Goal: Task Accomplishment & Management: Manage account settings

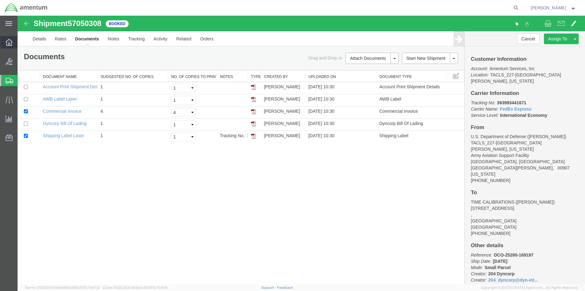
click at [7, 41] on icon at bounding box center [9, 42] width 7 height 7
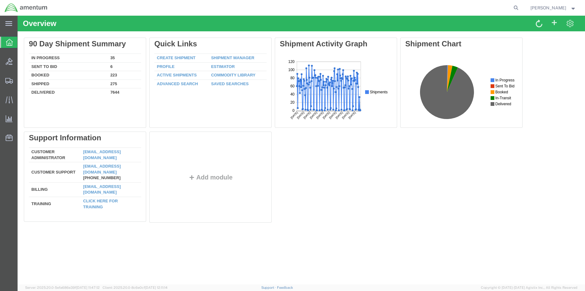
click at [468, 10] on agx-global-search at bounding box center [421, 8] width 201 height 16
click at [512, 8] on icon at bounding box center [516, 7] width 9 height 9
click at [468, 9] on input "search" at bounding box center [416, 7] width 191 height 15
paste input "DCO-25280-169193"
type input "DCO-25280-169193"
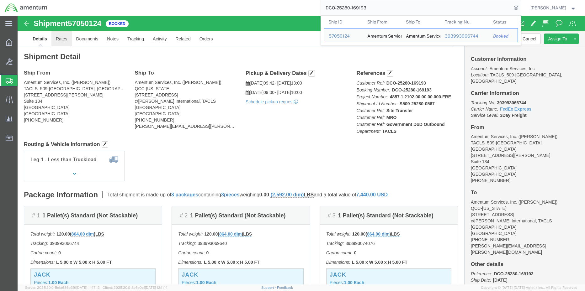
click link "Rates"
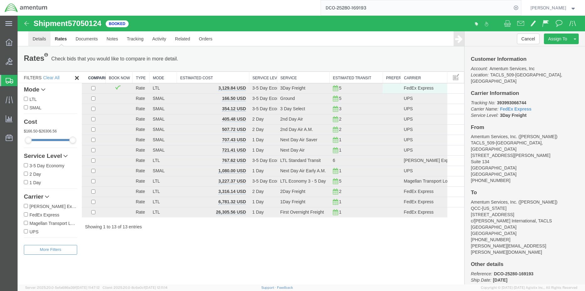
click at [41, 40] on link "Details" at bounding box center [39, 38] width 22 height 15
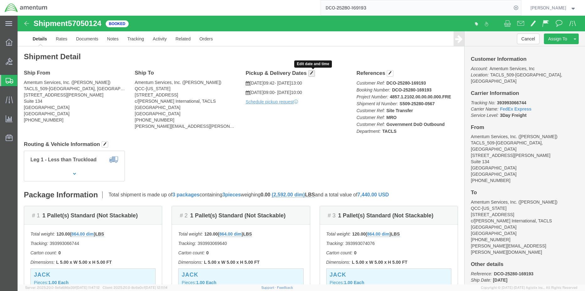
click span "button"
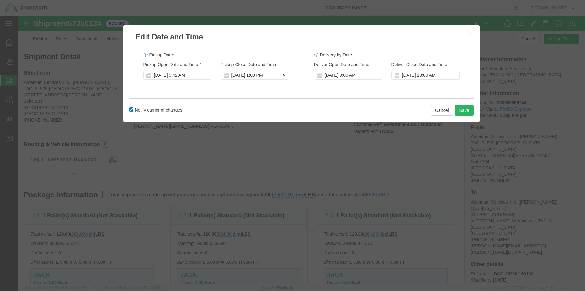
click div "[DATE] 1:00 PM"
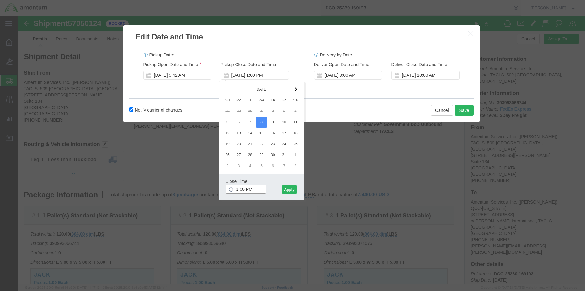
drag, startPoint x: 236, startPoint y: 172, endPoint x: 210, endPoint y: 168, distance: 25.8
click div "1:00 PM"
type input "2:00 PM"
click button "Apply"
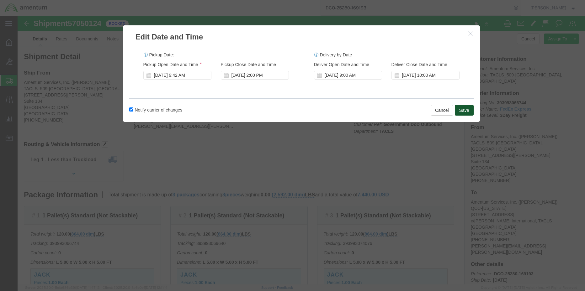
click button "Save"
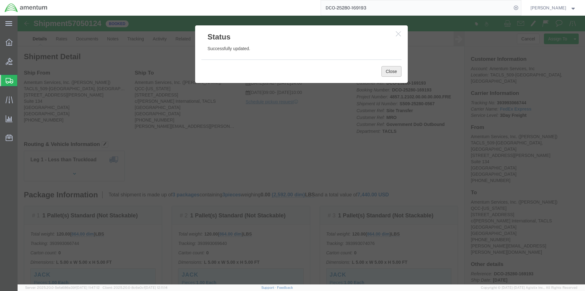
click button "Close"
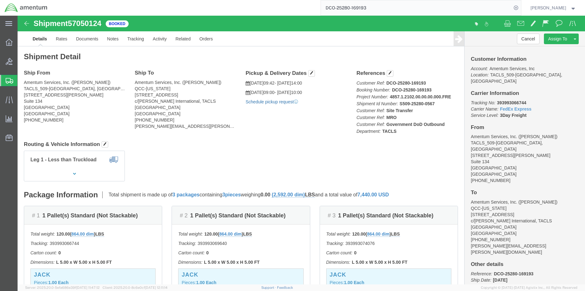
click link "Schedule pickup request"
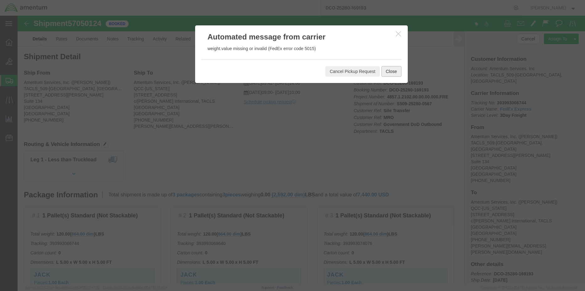
click button "Close"
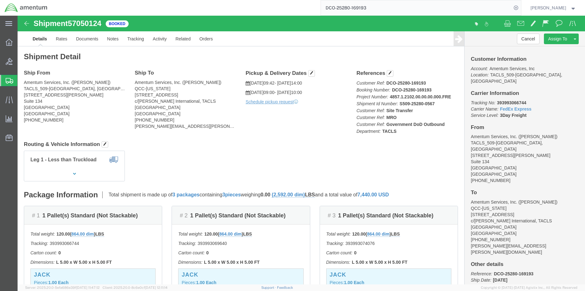
click span "57050124"
copy span "57050124"
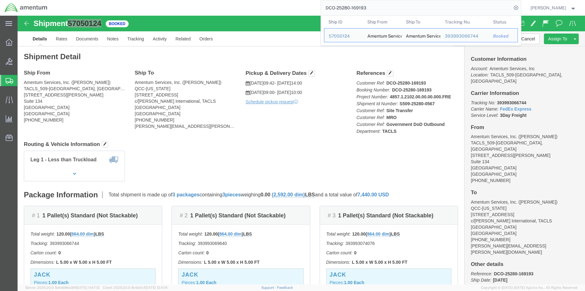
drag, startPoint x: 381, startPoint y: 12, endPoint x: 297, endPoint y: 8, distance: 83.5
click at [297, 8] on div "DCO-25280-169193 Ship ID Ship From Ship To Tracking Nu. Status Ship ID 57050124…" at bounding box center [286, 8] width 469 height 16
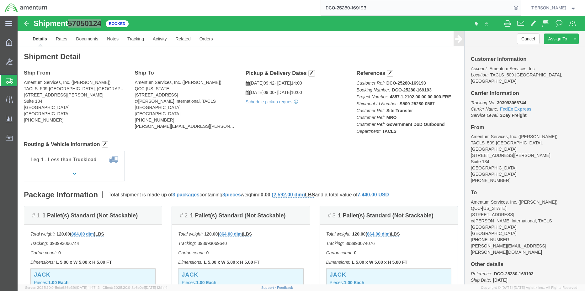
paste input "57050124"
type input "57050124"
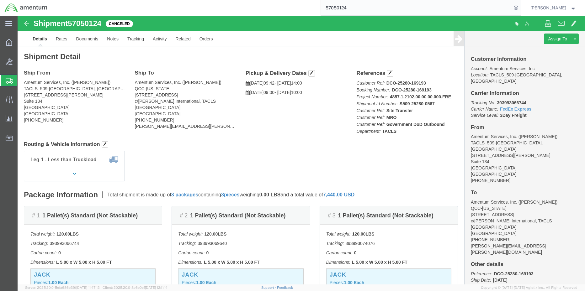
click at [0, 0] on span "Shipment Manager" at bounding box center [0, 0] width 0 height 0
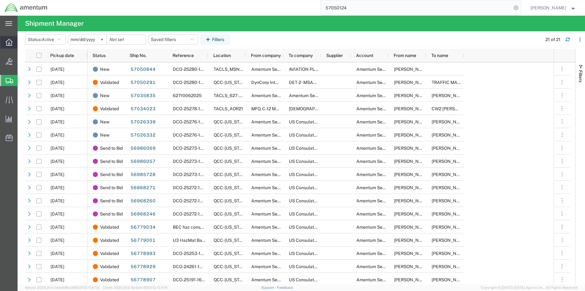
click at [7, 42] on icon at bounding box center [9, 42] width 7 height 7
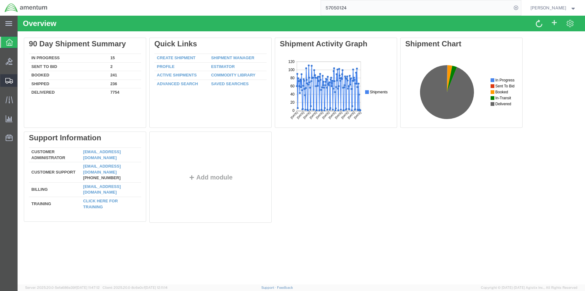
click at [0, 0] on span "Shipment Manager" at bounding box center [0, 0] width 0 height 0
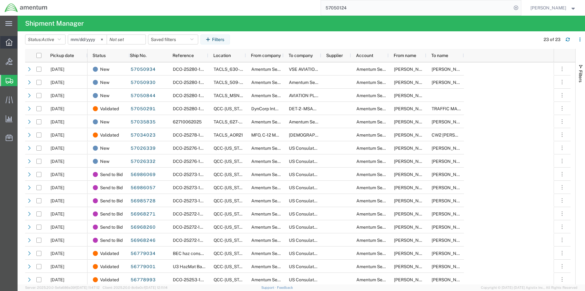
click at [7, 46] on div at bounding box center [9, 42] width 18 height 13
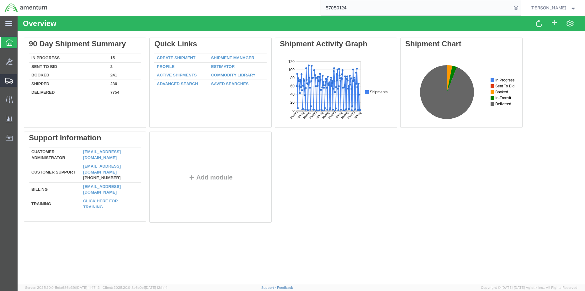
click at [0, 0] on span "Shipment Manager" at bounding box center [0, 0] width 0 height 0
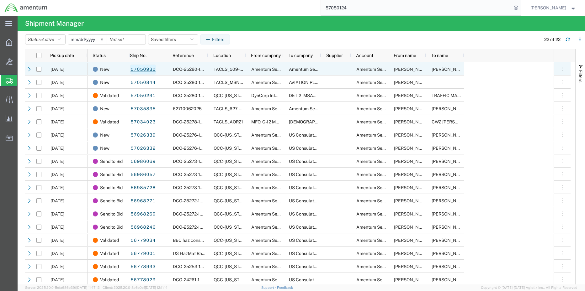
click at [141, 69] on link "57050930" at bounding box center [143, 70] width 26 height 10
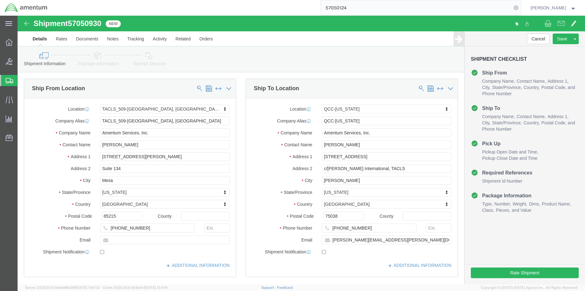
select select "42689"
select select "42668"
click button "Rate Shipment"
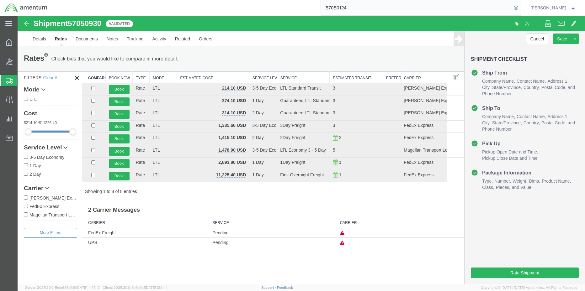
click at [340, 233] on icon at bounding box center [342, 233] width 4 height 4
click at [266, 205] on h3 "2 Carrier Messages" at bounding box center [273, 208] width 382 height 14
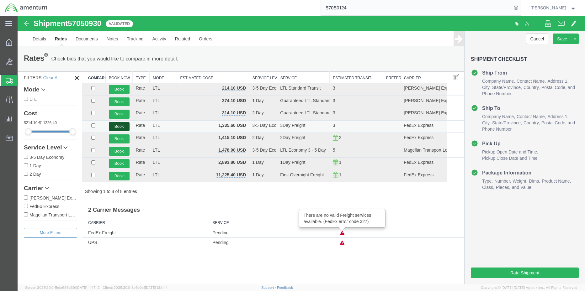
click at [117, 126] on button "Book" at bounding box center [119, 126] width 21 height 9
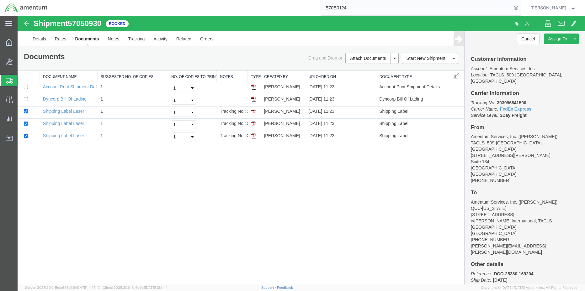
click at [90, 22] on span "57050930" at bounding box center [85, 23] width 34 height 8
copy span "57050930"
click at [41, 41] on link "Details" at bounding box center [39, 38] width 22 height 15
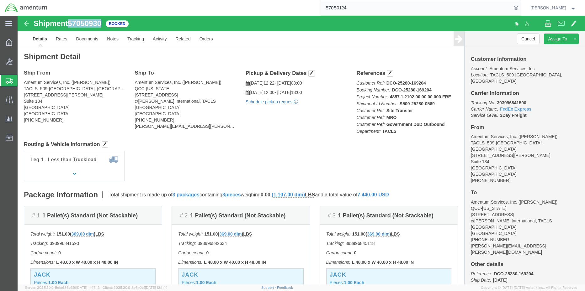
click link "Schedule pickup request"
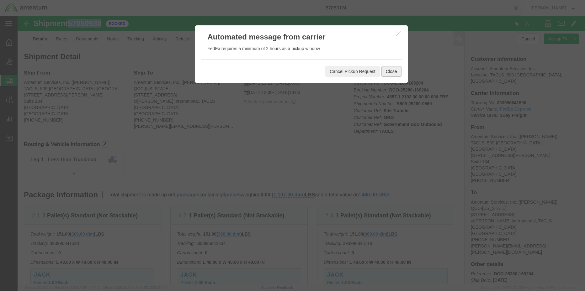
drag, startPoint x: 375, startPoint y: 56, endPoint x: 337, endPoint y: 67, distance: 40.3
click button "Close"
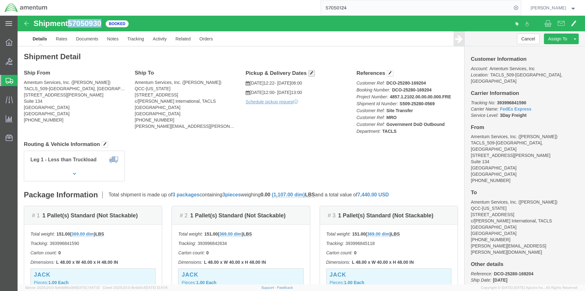
click span "button"
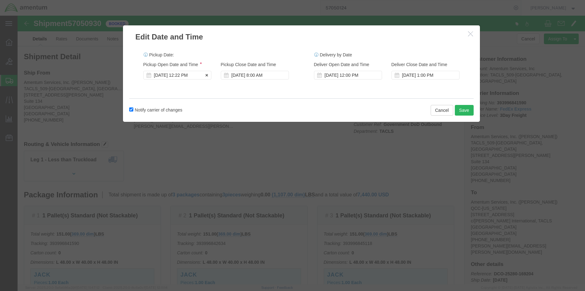
click div "[DATE] 12:22 PM"
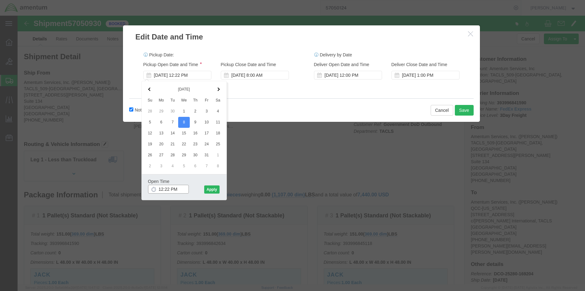
drag, startPoint x: 142, startPoint y: 175, endPoint x: 132, endPoint y: 173, distance: 10.0
click input "12:22 PM"
drag, startPoint x: 165, startPoint y: 172, endPoint x: 130, endPoint y: 173, distance: 34.5
click input "12:22 PM"
type input "8:00 AM"
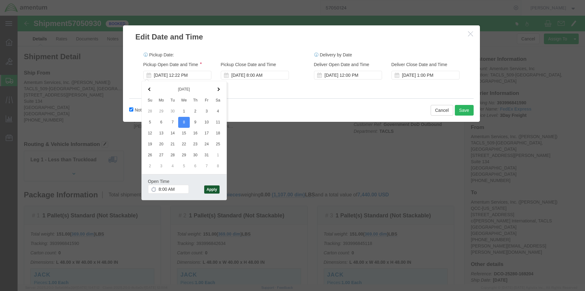
click button "Apply"
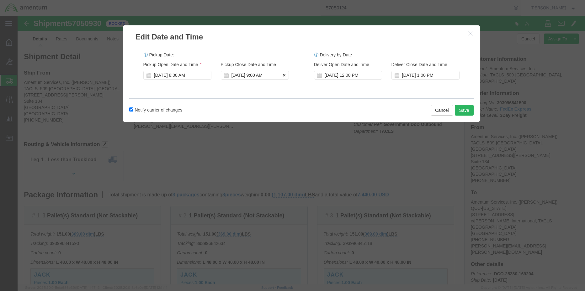
click div "[DATE] 9:00 AM"
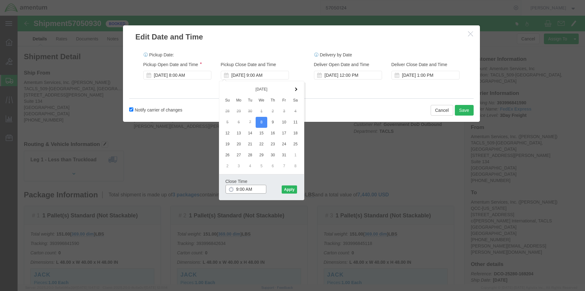
drag, startPoint x: 211, startPoint y: 175, endPoint x: 204, endPoint y: 174, distance: 7.7
click div "Close Time 9:00 AM [DATE] 9:00 AM - [DATE] 9:00 AM Cancel Apply"
type input "2:00 PM"
click button "Apply"
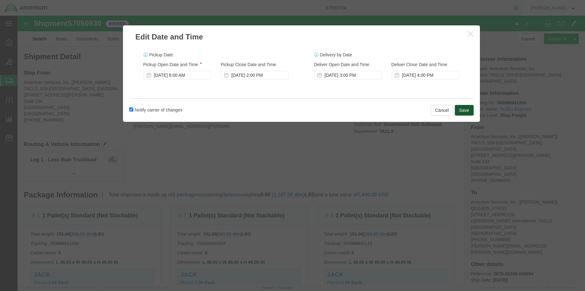
click button "Save"
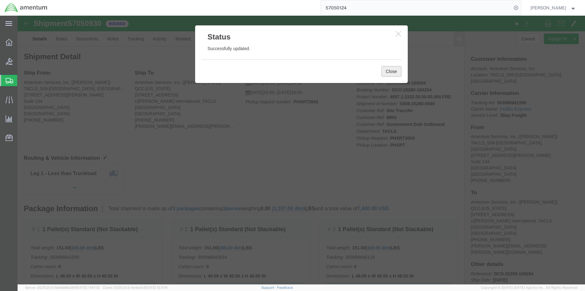
click button "Close"
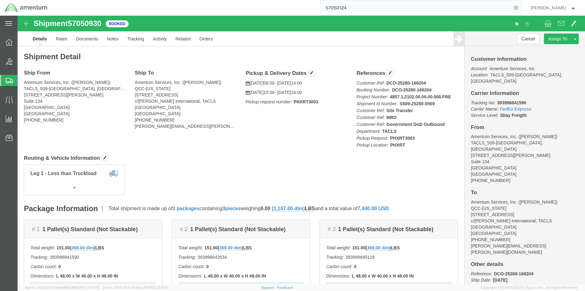
click b "PHXRT3003"
copy b "PHXRT3003"
